Goal: Navigation & Orientation: Understand site structure

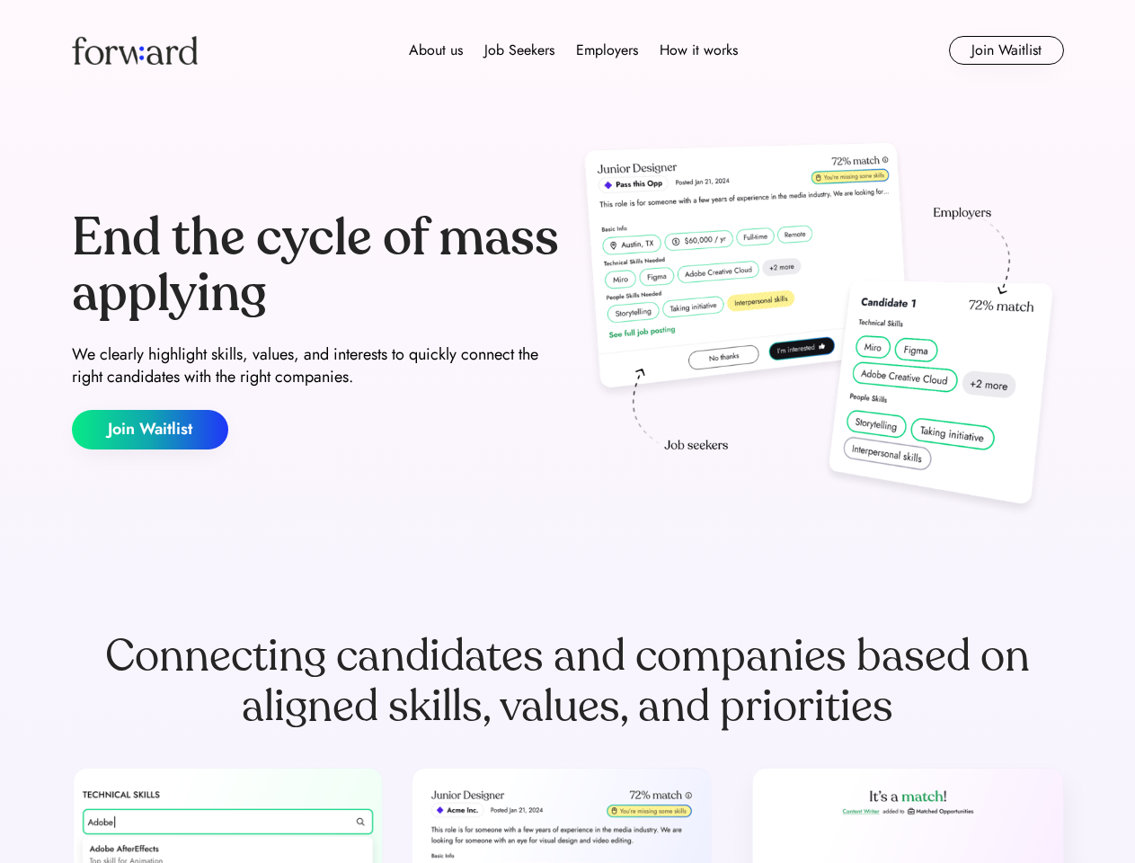
click at [567, 431] on div "End the cycle of mass applying We clearly highlight skills, values, and interes…" at bounding box center [568, 330] width 992 height 387
click at [568, 50] on div "About us Job Seekers Employers How it works" at bounding box center [573, 51] width 708 height 22
click at [135, 50] on img at bounding box center [135, 50] width 126 height 29
click at [573, 50] on div "About us Job Seekers Employers How it works" at bounding box center [573, 51] width 708 height 22
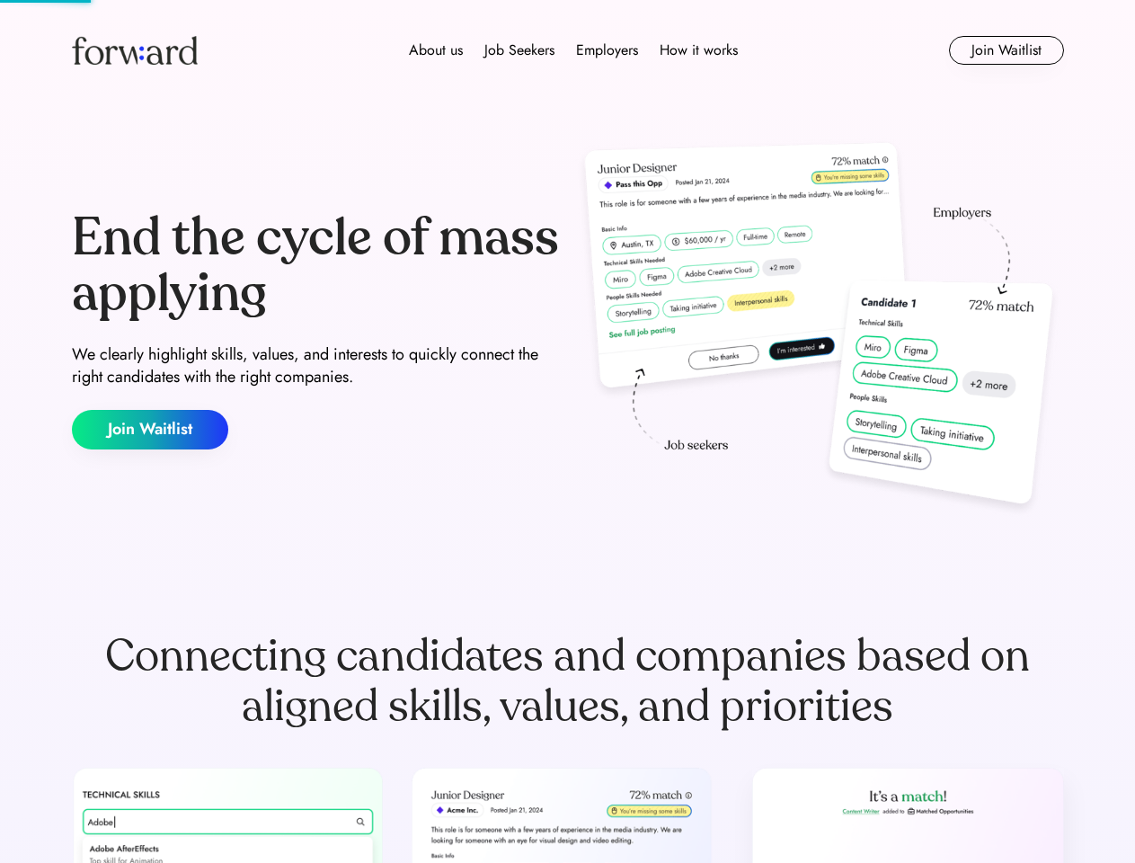
click at [436, 50] on div "About us" at bounding box center [436, 51] width 54 height 22
click at [520, 50] on div "Job Seekers" at bounding box center [519, 51] width 70 height 22
click at [607, 50] on div "Employers" at bounding box center [607, 51] width 62 height 22
click at [698, 50] on div "How it works" at bounding box center [699, 51] width 78 height 22
click at [1006, 50] on button "Join Waitlist" at bounding box center [1006, 50] width 115 height 29
